Goal: Find specific page/section: Find specific page/section

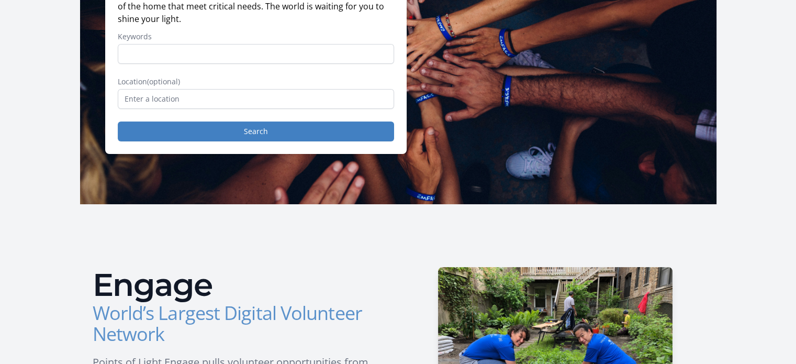
scroll to position [168, 0]
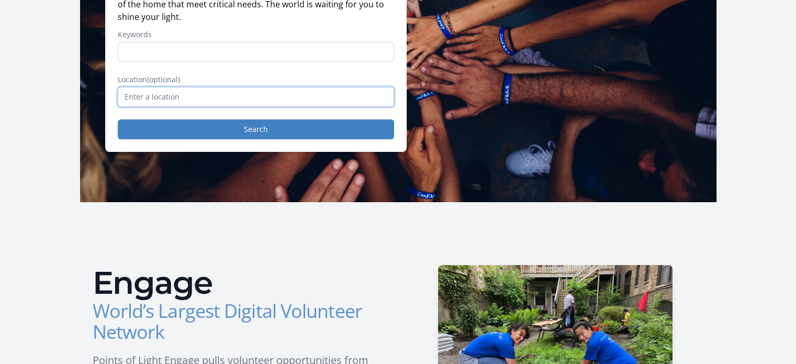
click at [203, 95] on input "text" at bounding box center [256, 97] width 276 height 20
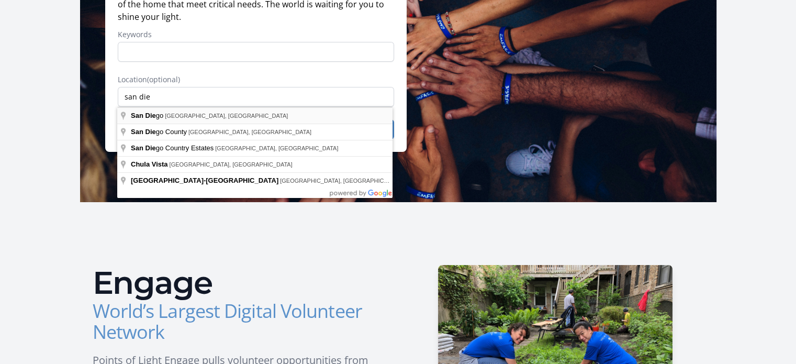
type input "[GEOGRAPHIC_DATA], [GEOGRAPHIC_DATA], [GEOGRAPHIC_DATA]"
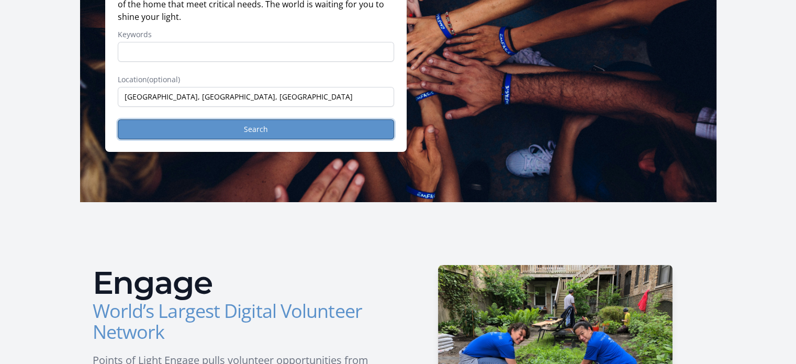
click at [210, 125] on button "Search" at bounding box center [256, 129] width 276 height 20
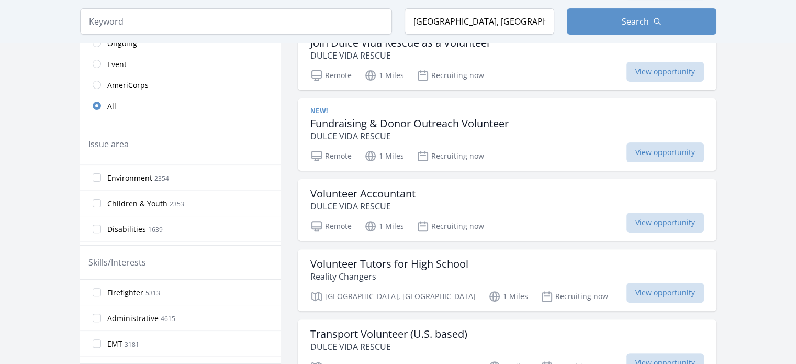
scroll to position [144, 0]
click at [99, 183] on input "Children & Youth 2353" at bounding box center [97, 183] width 8 height 8
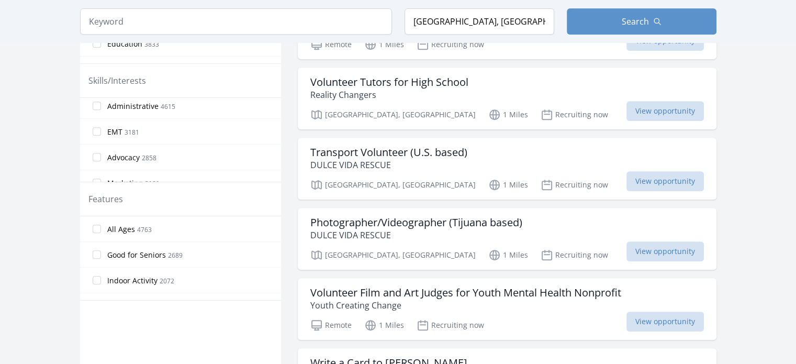
scroll to position [31, 0]
click at [98, 158] on input "Advocacy 2858" at bounding box center [97, 156] width 8 height 8
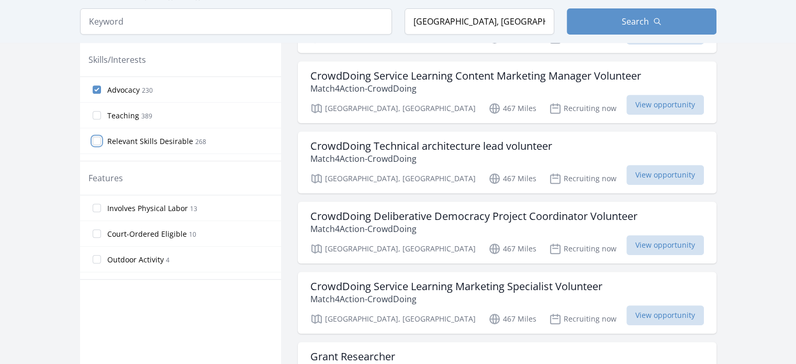
scroll to position [447, 0]
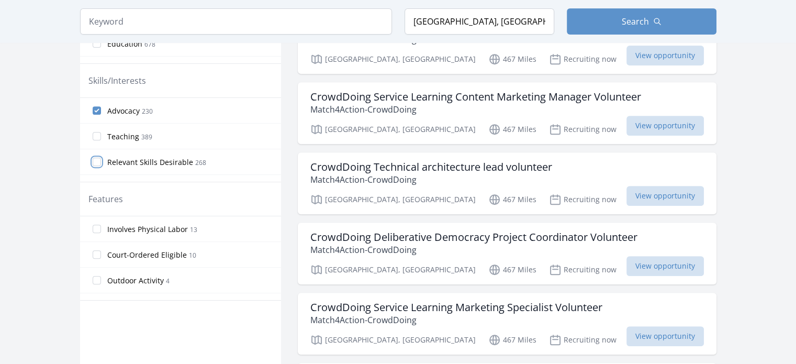
click at [97, 158] on input "Relevant Skills Desirable 268" at bounding box center [97, 162] width 8 height 8
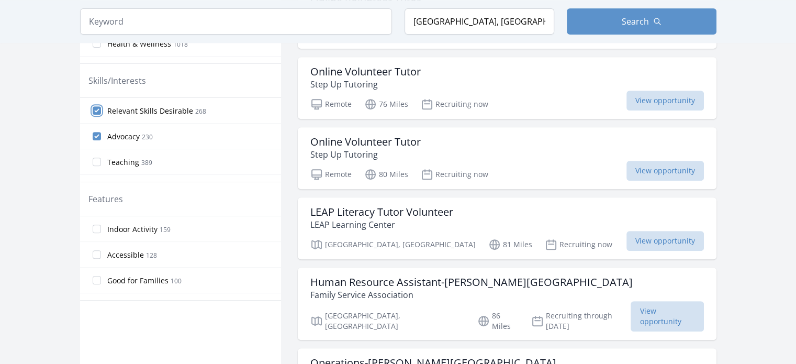
click at [98, 111] on input "Relevant Skills Desirable 268" at bounding box center [97, 110] width 8 height 8
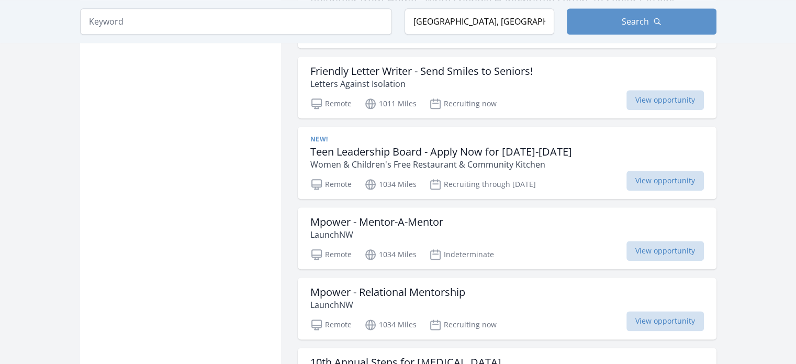
scroll to position [1201, 0]
